Goal: Transaction & Acquisition: Purchase product/service

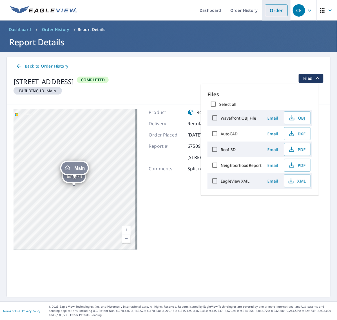
click at [271, 6] on link "Order" at bounding box center [276, 11] width 23 height 12
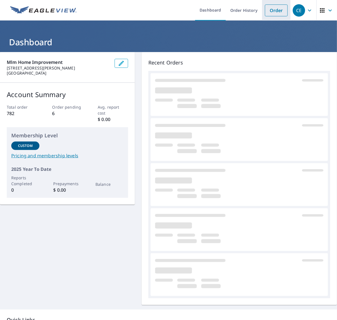
click at [271, 12] on link "Order" at bounding box center [276, 11] width 23 height 12
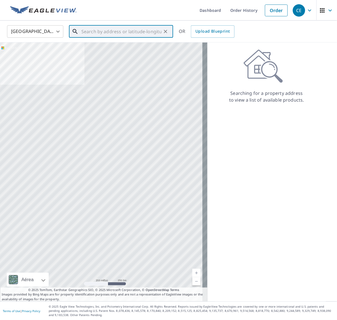
click at [93, 33] on input "text" at bounding box center [121, 32] width 80 height 16
paste input "78 Green Avenue"
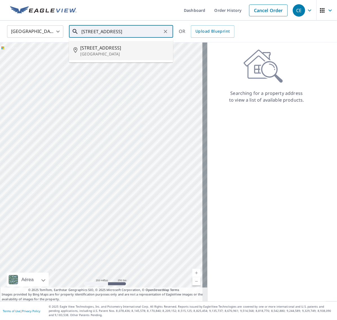
click at [112, 50] on span "78 Green Ave" at bounding box center [124, 48] width 88 height 7
type input "78 Green Ave Aberdeen, MD 21001"
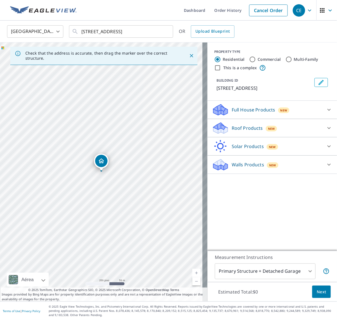
click at [326, 130] on icon at bounding box center [329, 128] width 7 height 7
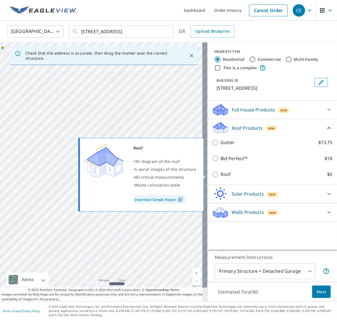
click at [212, 172] on input "Roof $0" at bounding box center [216, 174] width 8 height 7
checkbox input "true"
type input "3"
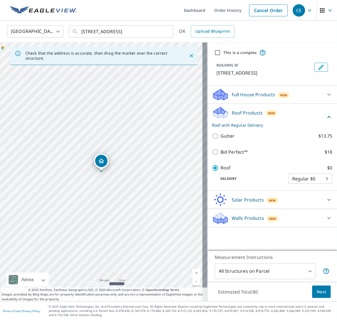
click at [318, 291] on span "Next" at bounding box center [322, 292] width 10 height 7
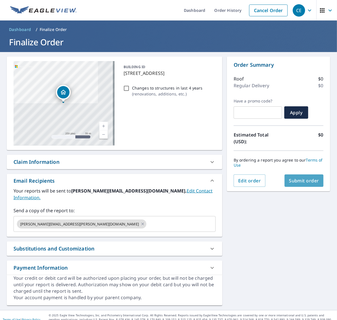
click at [304, 180] on span "Submit order" at bounding box center [304, 181] width 30 height 6
